Goal: Information Seeking & Learning: Understand process/instructions

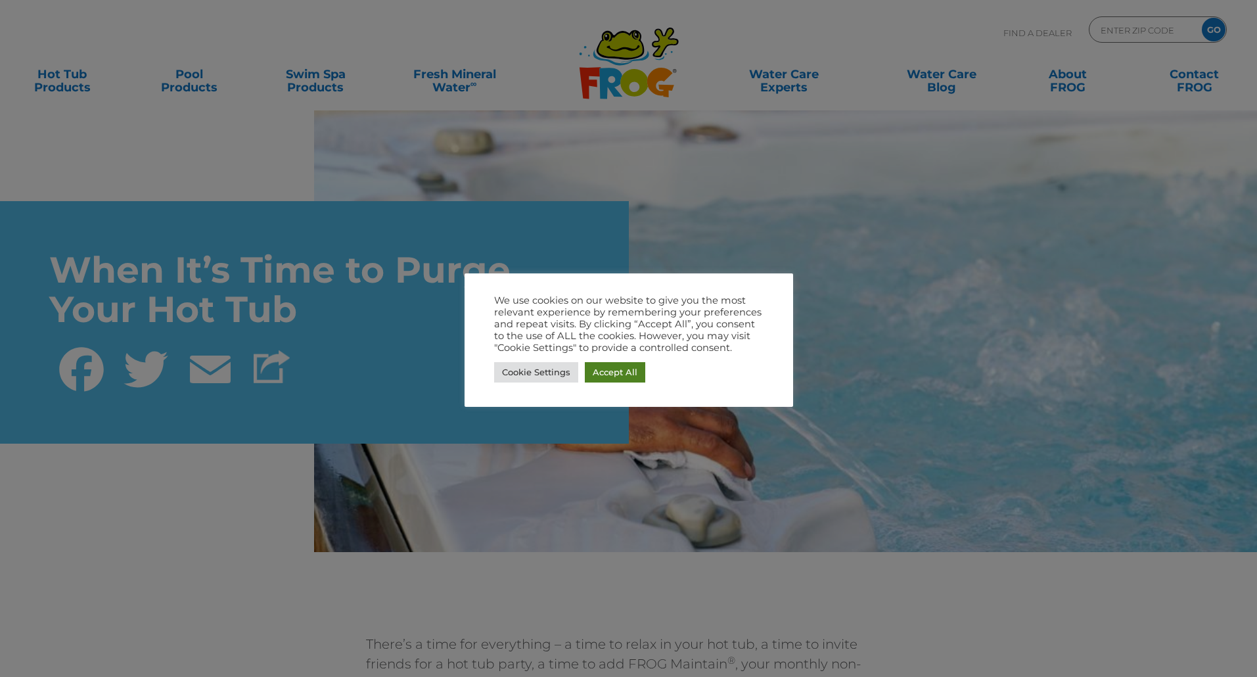
click at [629, 369] on link "Accept All" at bounding box center [615, 372] width 60 height 20
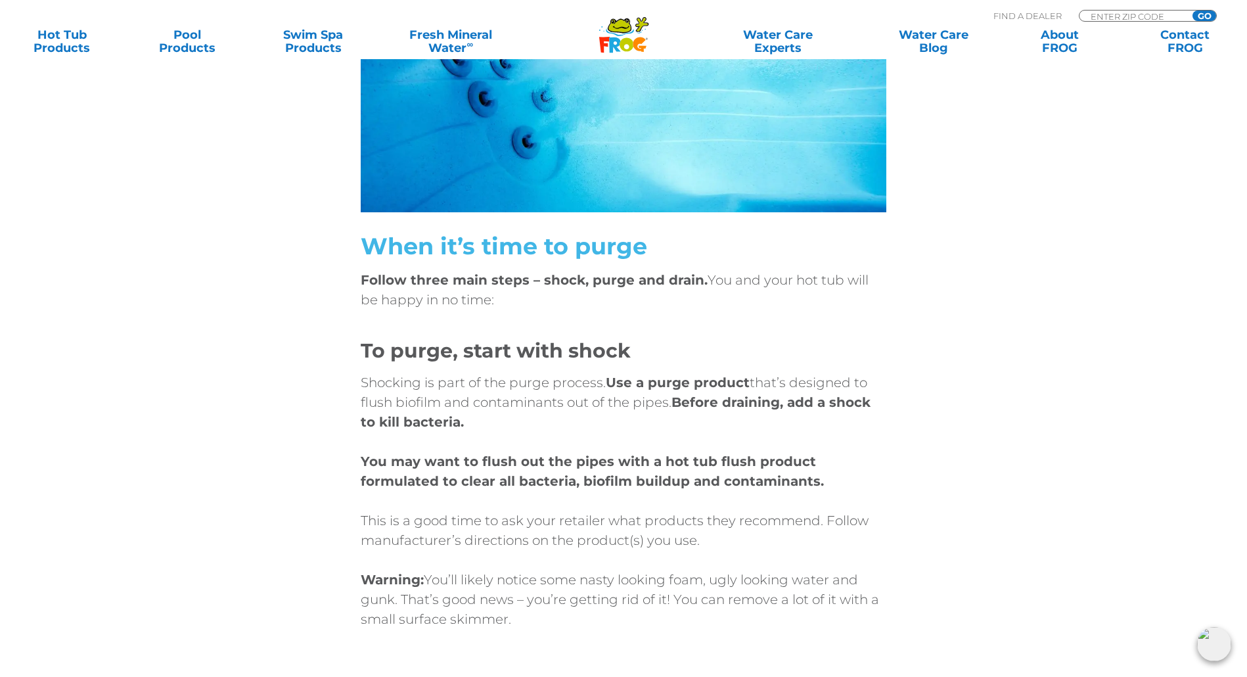
scroll to position [3876, 0]
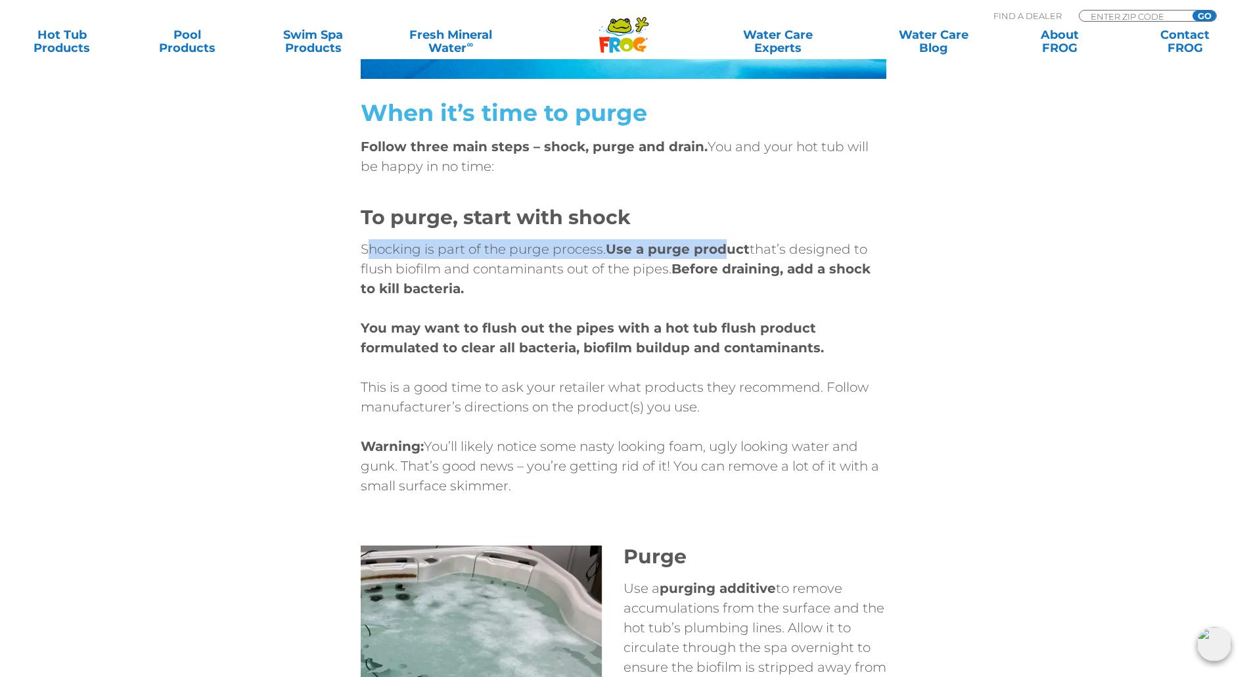
drag, startPoint x: 365, startPoint y: 228, endPoint x: 724, endPoint y: 233, distance: 358.7
click at [724, 239] on p "Shocking is part of the purge process. Use a purge product that’s designed to f…" at bounding box center [623, 268] width 525 height 59
click at [724, 241] on strong "Use a purge product" at bounding box center [678, 249] width 144 height 16
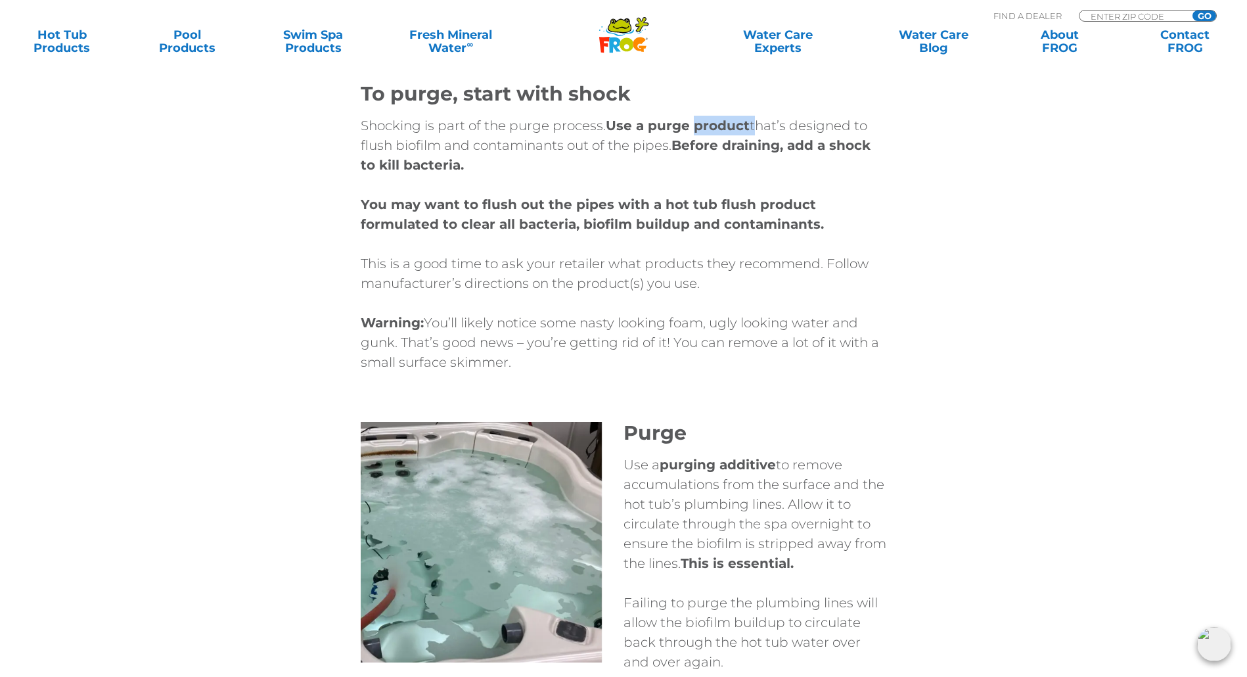
scroll to position [3941, 0]
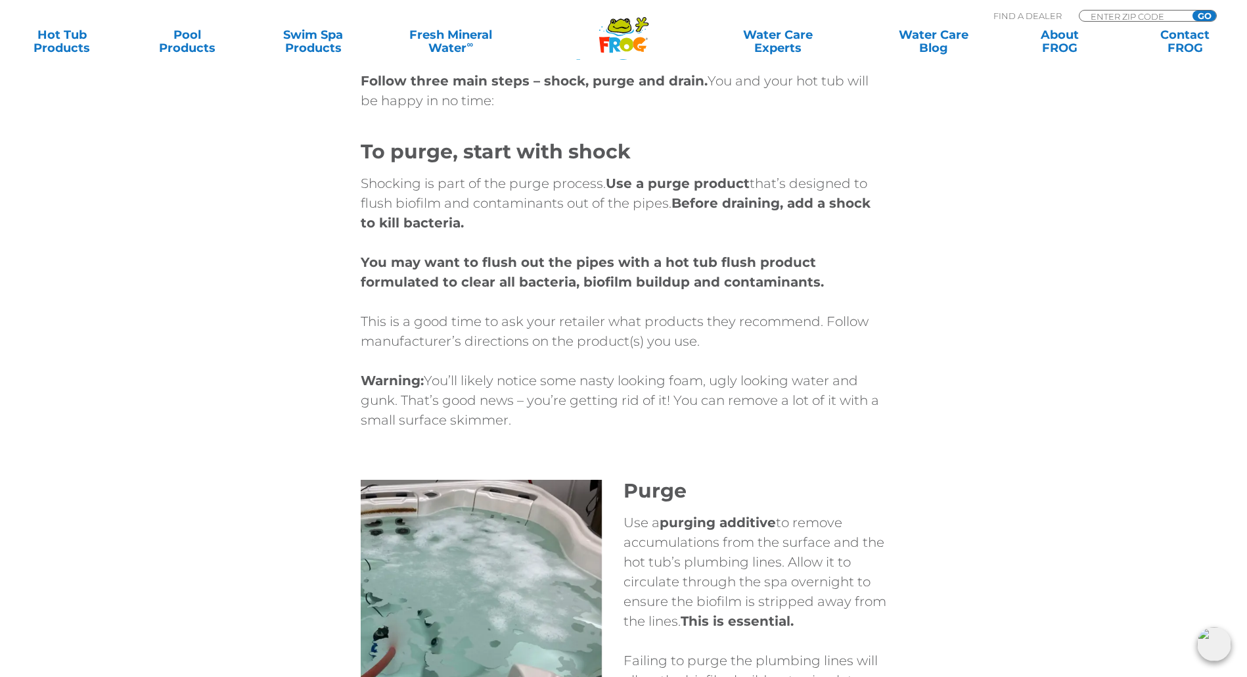
click at [709, 514] on strong "purging additive" at bounding box center [717, 522] width 116 height 16
click at [710, 514] on strong "purging additive" at bounding box center [717, 522] width 116 height 16
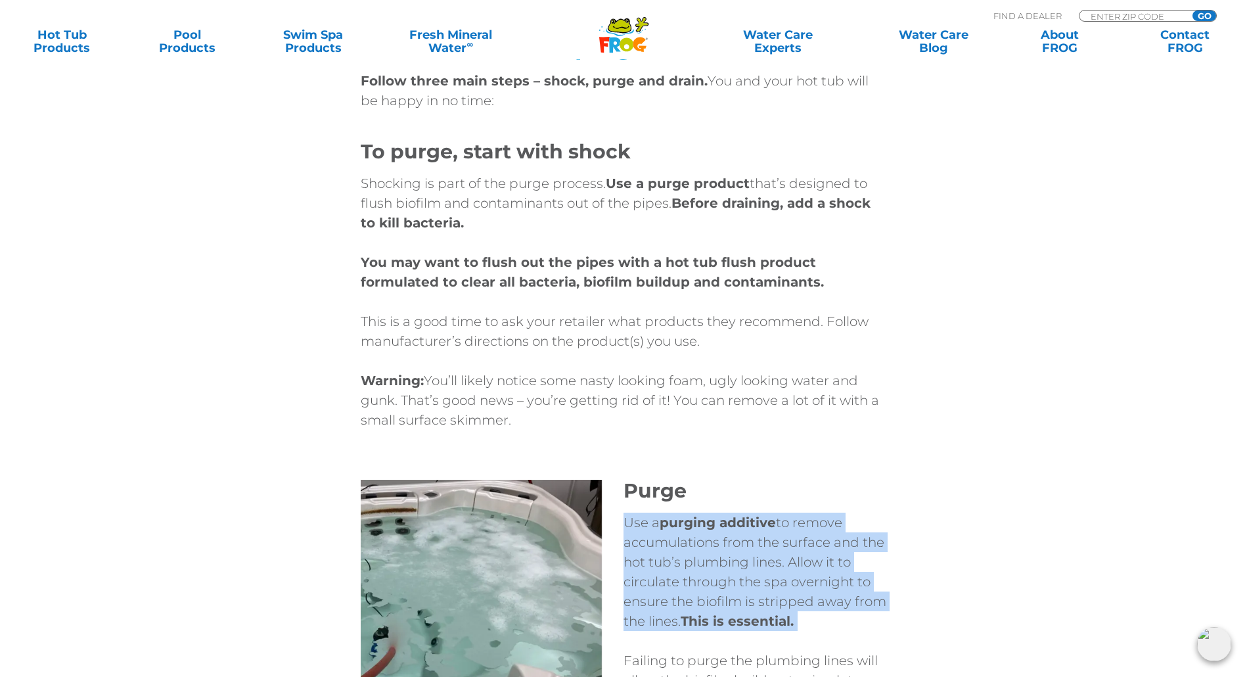
click at [710, 514] on strong "purging additive" at bounding box center [717, 522] width 116 height 16
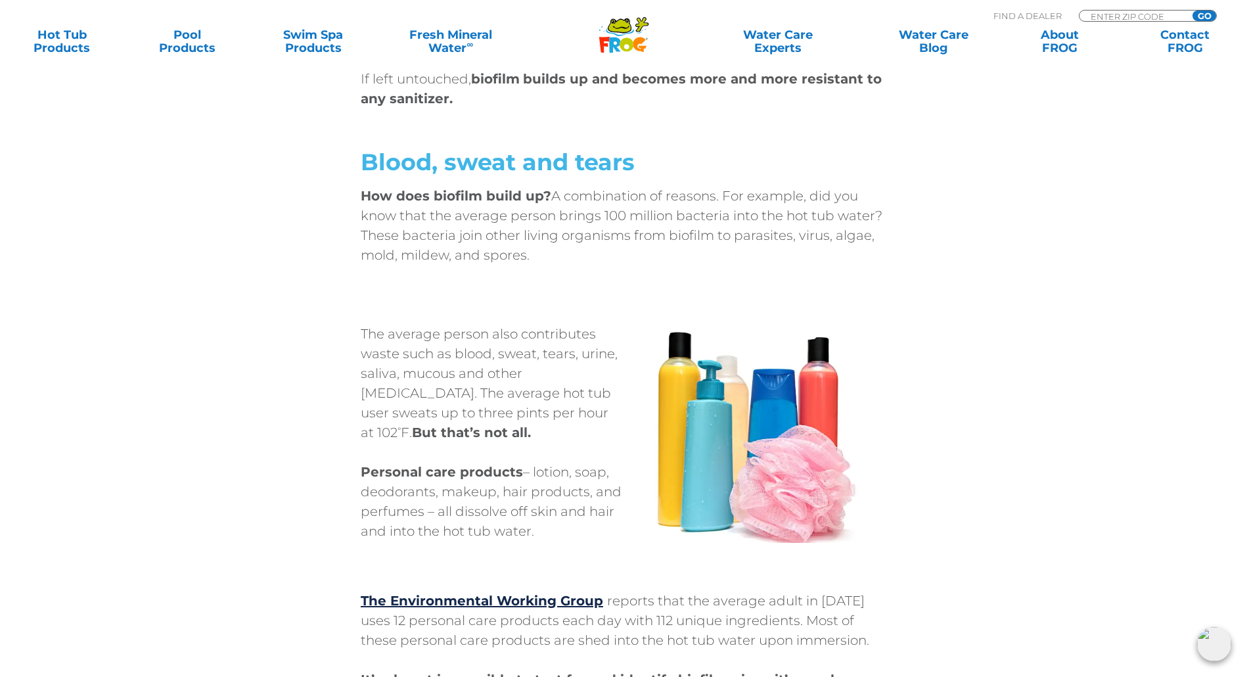
scroll to position [1248, 0]
